Goal: Task Accomplishment & Management: Complete application form

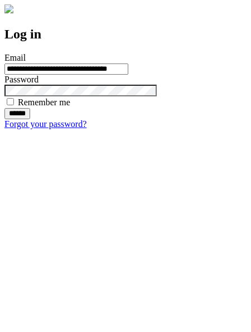
type input "**********"
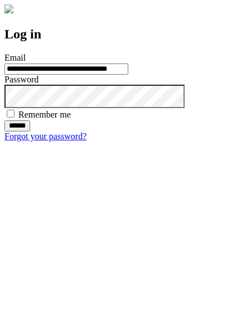
click at [30, 132] on input "******" at bounding box center [17, 125] width 26 height 11
